Goal: Use online tool/utility: Utilize a website feature to perform a specific function

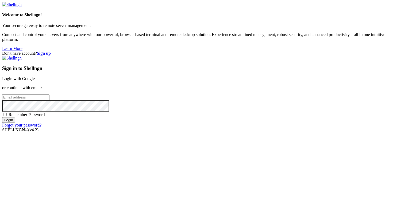
click at [35, 76] on link "Login with Google" at bounding box center [18, 78] width 33 height 5
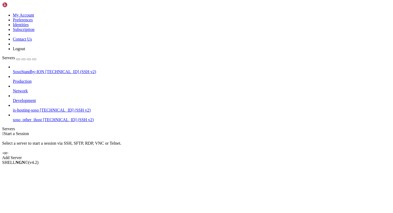
click at [40, 108] on span "[TECHNICAL_ID] (SSH v2)" at bounding box center [65, 110] width 51 height 5
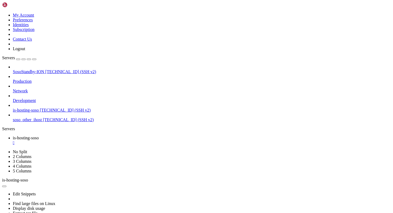
copy div "Task was destroyed but it is pending! task: <Task pending name='Task-1334944' c…"
drag, startPoint x: 198, startPoint y: 400, endPoint x: 5, endPoint y: 392, distance: 193.5
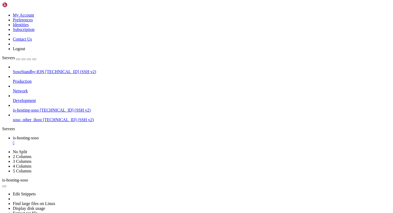
scroll to position [1328, 0]
copy div "module 'asyncio' has n o attribute 'timeout'"
drag, startPoint x: 277, startPoint y: 342, endPoint x: 193, endPoint y: 346, distance: 83.7
